Goal: Task Accomplishment & Management: Manage account settings

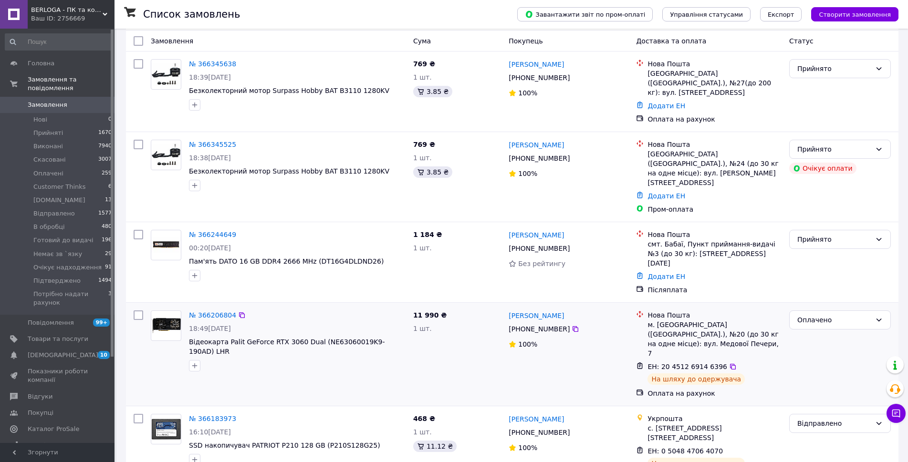
scroll to position [95, 0]
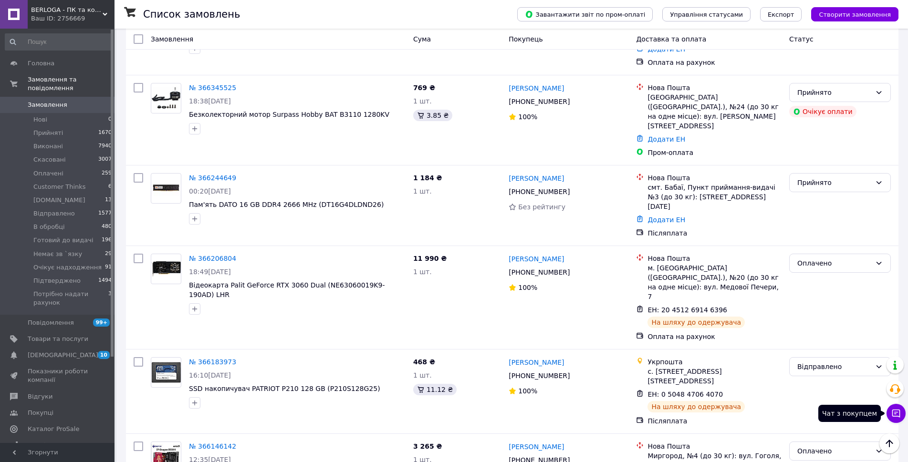
click at [898, 416] on icon at bounding box center [896, 414] width 10 height 10
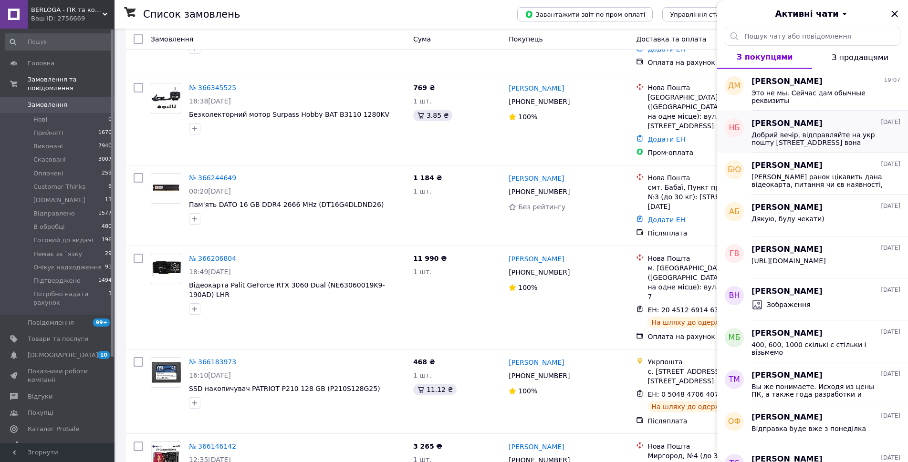
click at [857, 139] on span "Добрий вечір, відправляйте на укр пошту вул Харківська 13 вона походу тут не од…" at bounding box center [820, 138] width 136 height 15
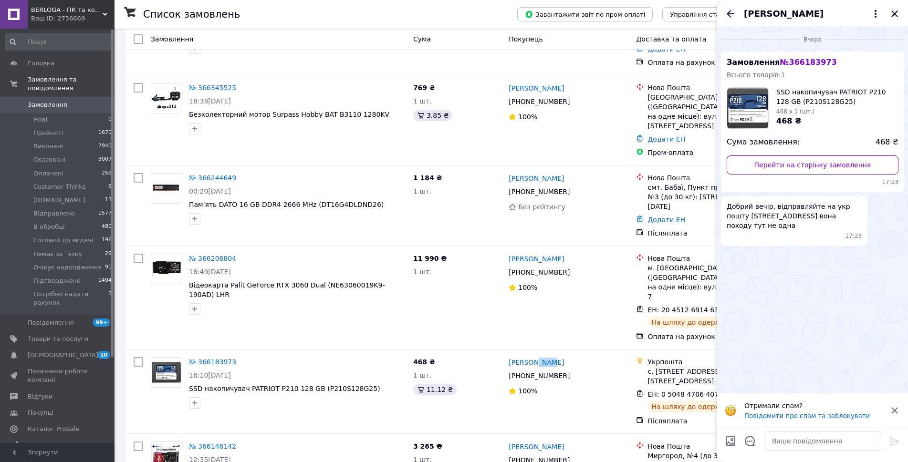
click at [730, 13] on icon "Назад" at bounding box center [731, 13] width 8 height 7
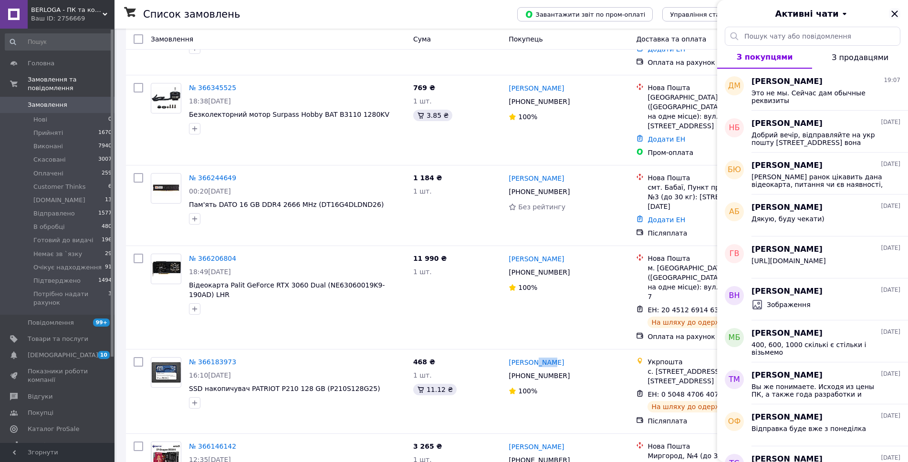
click at [899, 14] on icon "Закрити" at bounding box center [894, 13] width 11 height 11
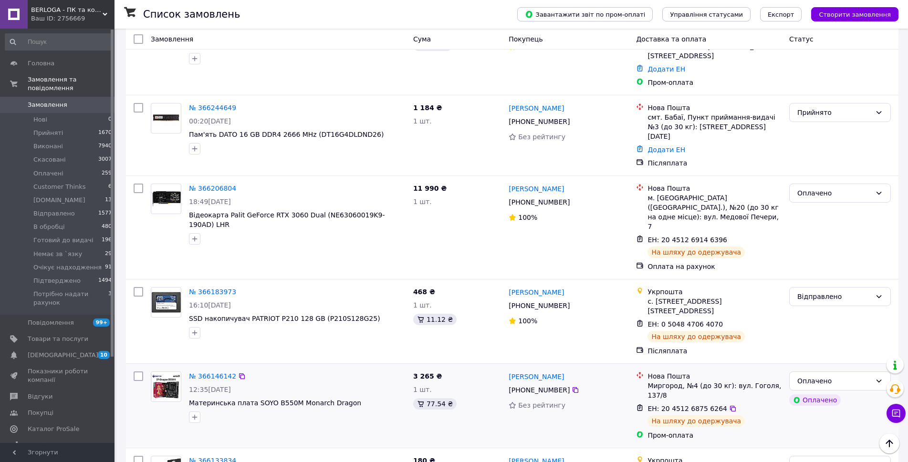
scroll to position [0, 0]
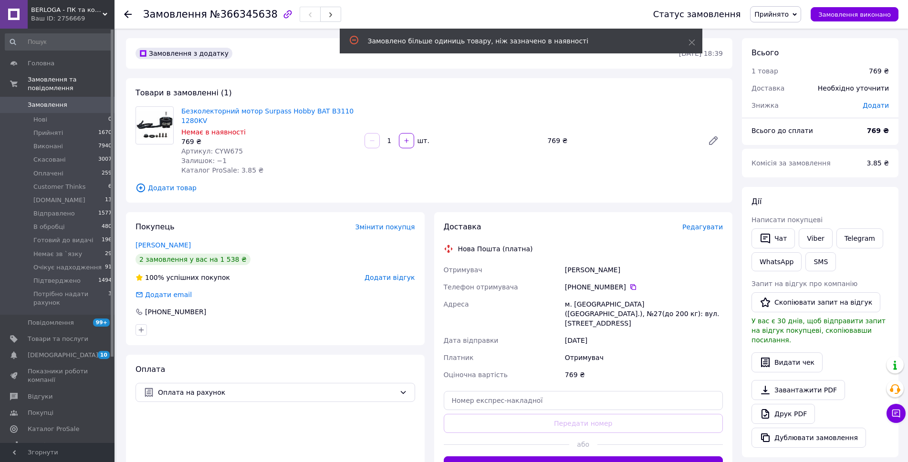
click at [227, 147] on span "Артикул: CYW675" at bounding box center [212, 151] width 62 height 8
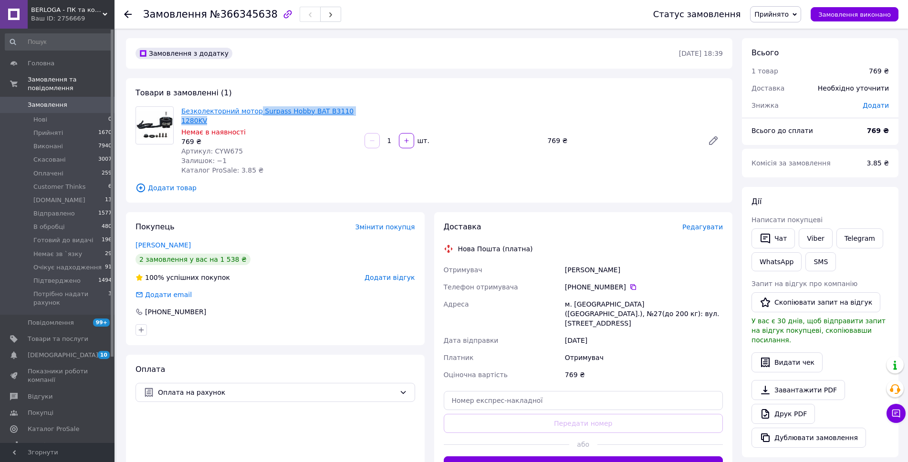
drag, startPoint x: 356, startPoint y: 111, endPoint x: 252, endPoint y: 115, distance: 104.1
click at [252, 115] on div "Безколекторний мотор Surpass Hobby BAT B3110 1280KV Немає в наявності 769 ₴ Арт…" at bounding box center [452, 141] width 549 height 73
copy link "Surpass Hobby BAT B3110 1280KV"
click at [221, 147] on span "Артикул: CYW675" at bounding box center [212, 151] width 62 height 8
